Goal: Task Accomplishment & Management: Use online tool/utility

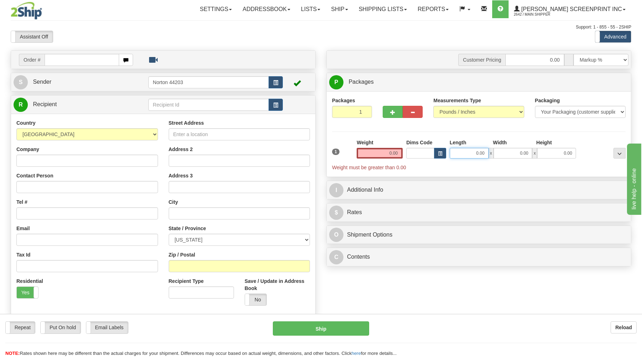
click at [462, 156] on input "0.00" at bounding box center [469, 153] width 39 height 11
type input "27.00"
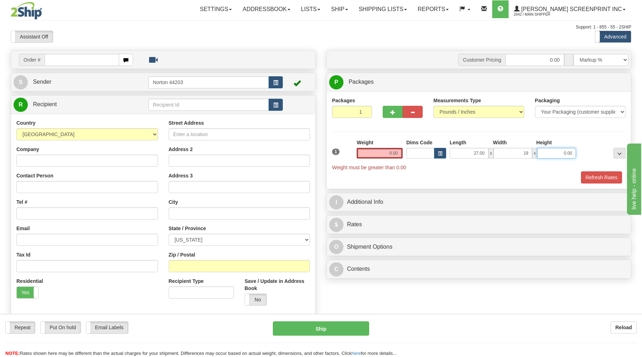
type input "19.00"
type input "15.00"
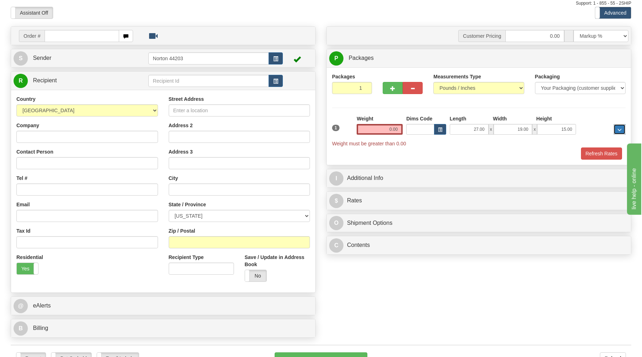
scroll to position [115, 0]
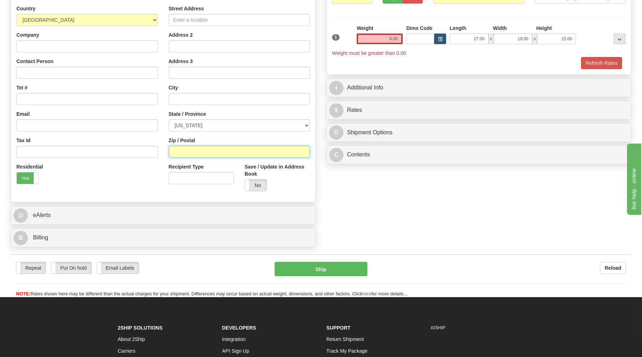
click at [217, 152] on input "Zip / Postal" at bounding box center [240, 152] width 142 height 12
type input "33133"
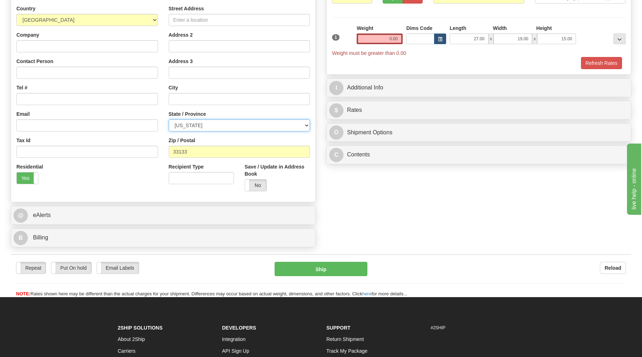
click at [169, 120] on select "ALABAMA ALASKA ARIZONA ARKANSAS Armed Forces America Armed Forces Europe Armed …" at bounding box center [240, 126] width 142 height 12
select select "FL"
click option "FLORIDA" at bounding box center [0, 0] width 0 height 0
click at [381, 42] on input "0.00" at bounding box center [380, 39] width 46 height 11
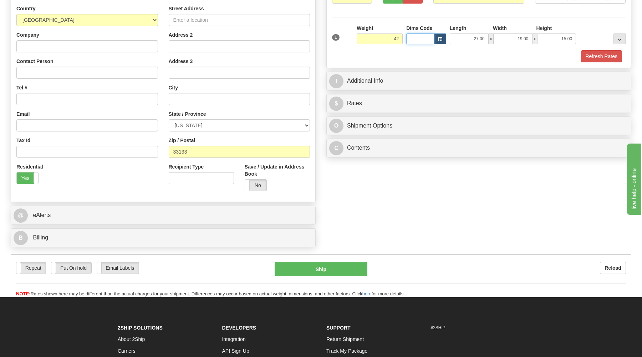
type input "42.00"
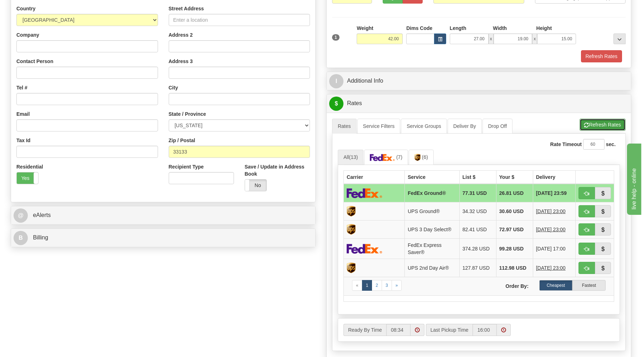
click at [595, 123] on button "Refresh Rates" at bounding box center [603, 125] width 46 height 12
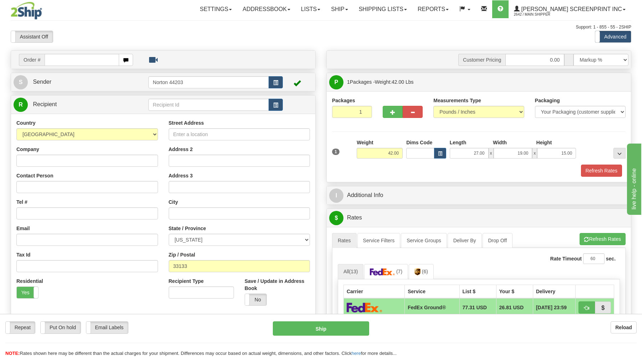
scroll to position [38, 0]
